Goal: Ask a question

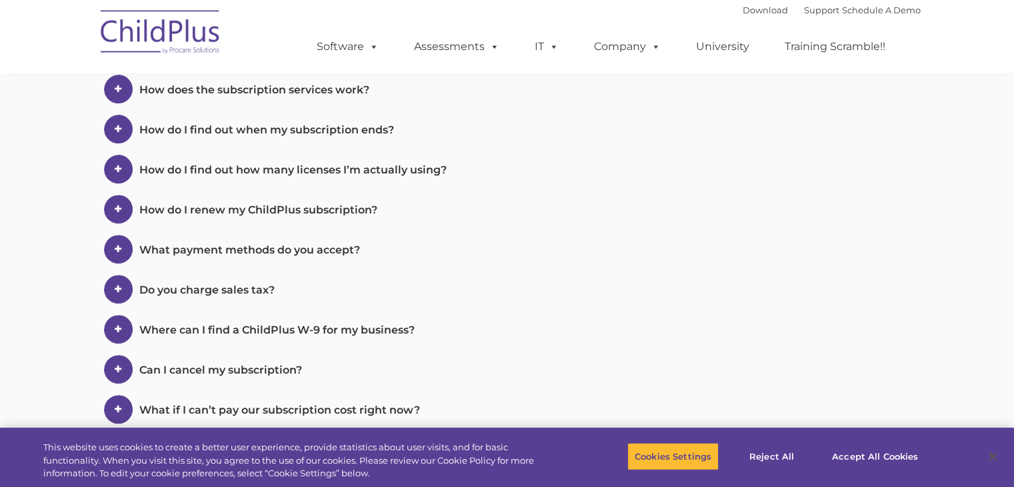
select select "MEDIUM"
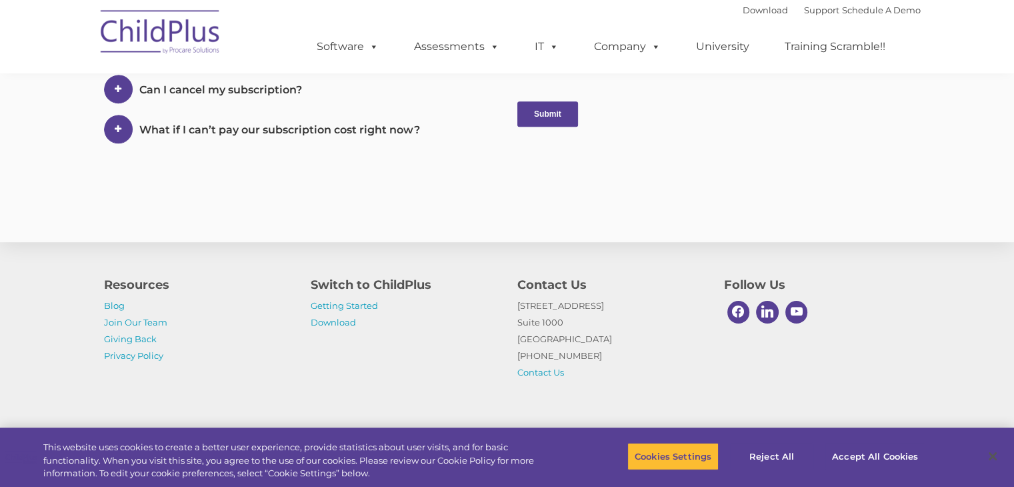
scroll to position [795, 0]
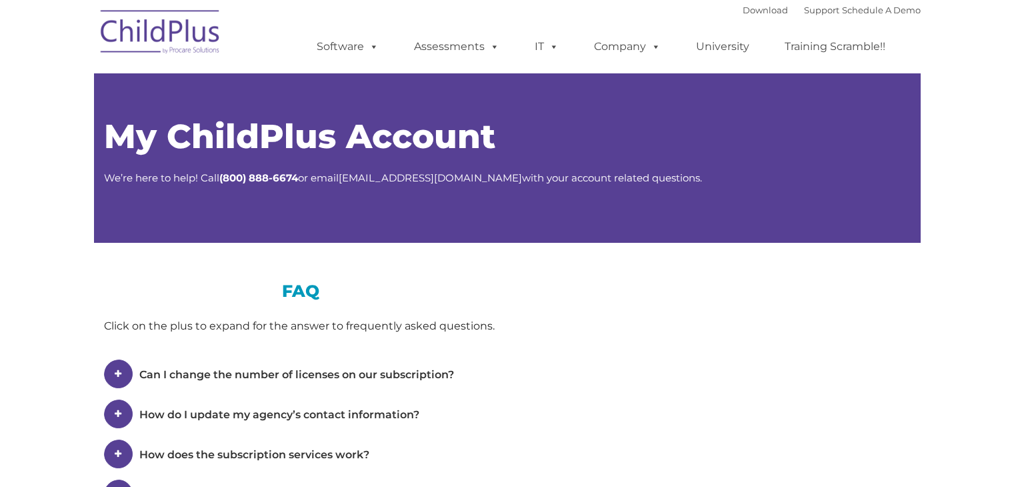
scroll to position [775, 0]
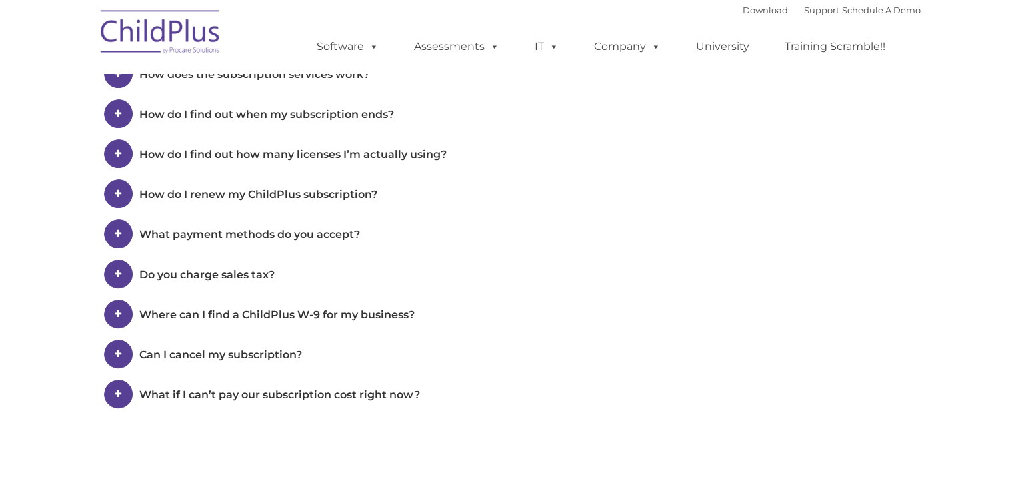
type input ""
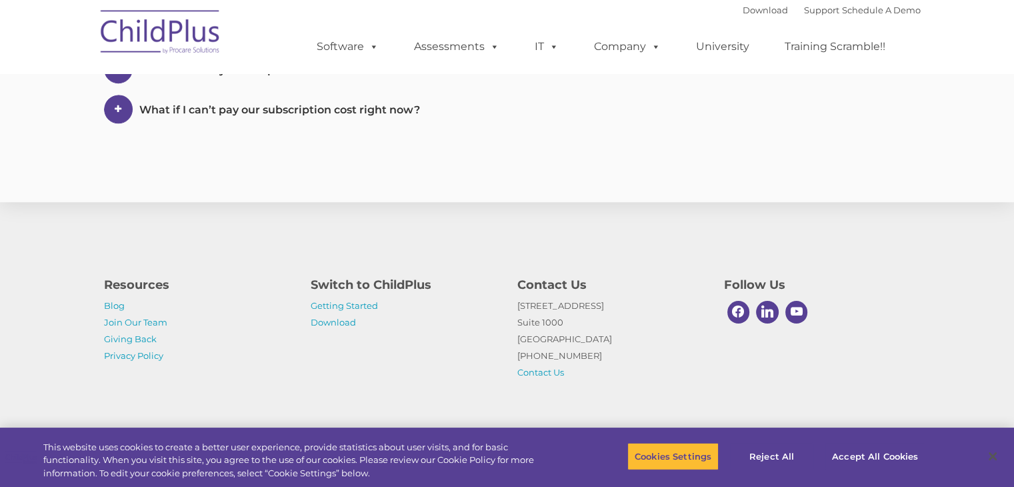
select select "MEDIUM"
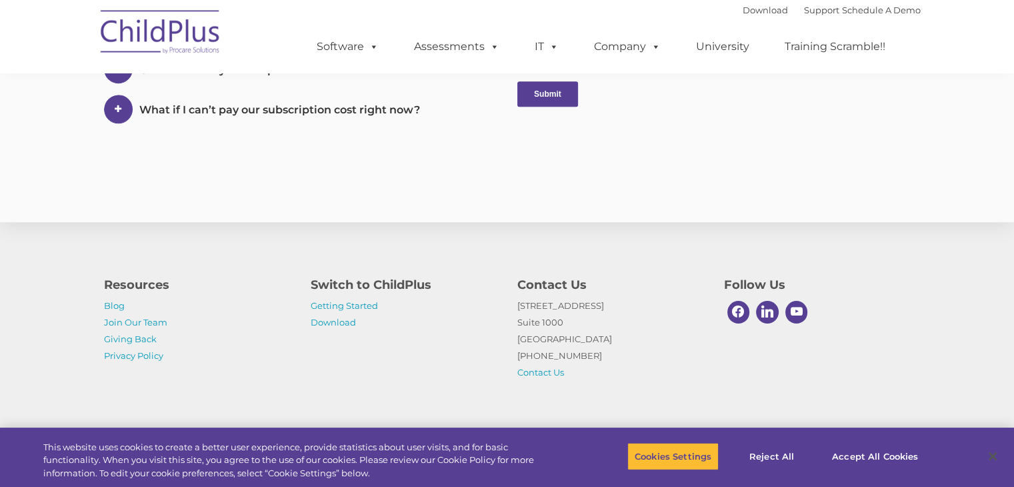
scroll to position [0, 0]
drag, startPoint x: 533, startPoint y: 252, endPoint x: 536, endPoint y: 265, distance: 13.1
click at [536, 265] on div "Resources Blog Join Our Team Giving Back Privacy Policy Switch to ChildPlus Get…" at bounding box center [507, 318] width 1014 height 232
click at [536, 267] on div "Resources Blog Join Our Team Giving Back Privacy Policy Switch to ChildPlus Get…" at bounding box center [507, 318] width 1014 height 232
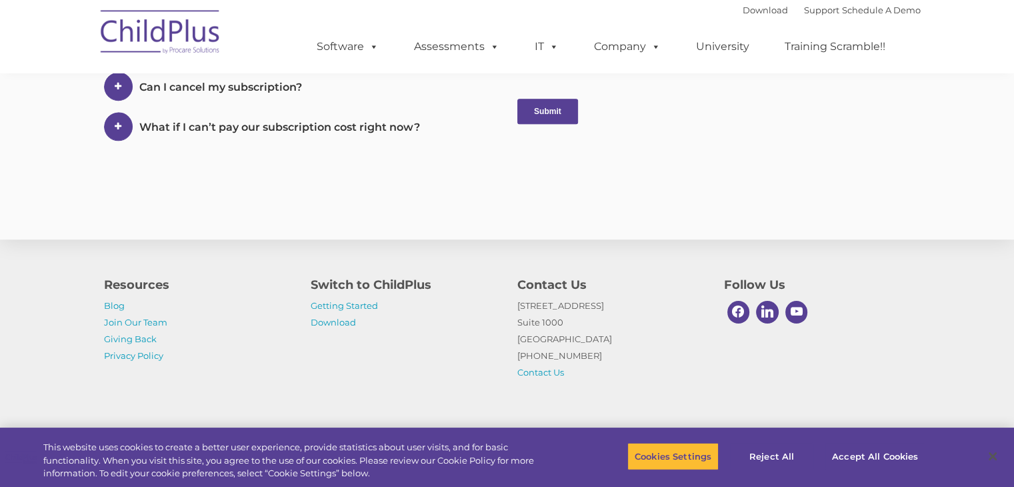
scroll to position [661, 0]
